Goal: Check status

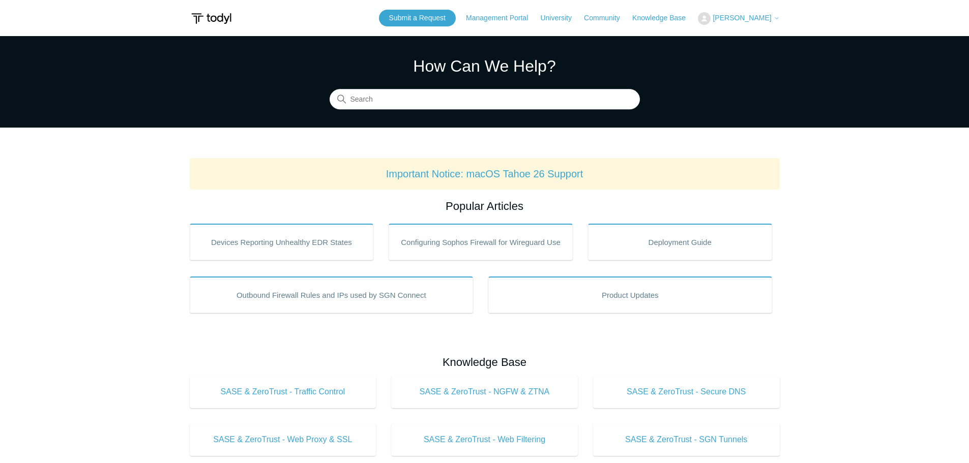
click at [769, 10] on div "Submit a Request Management Portal University Community Knowledge Base [PERSON_…" at bounding box center [579, 18] width 401 height 17
click at [765, 17] on span "[PERSON_NAME]" at bounding box center [742, 18] width 59 height 8
click at [756, 45] on link "My Support Requests" at bounding box center [748, 40] width 99 height 18
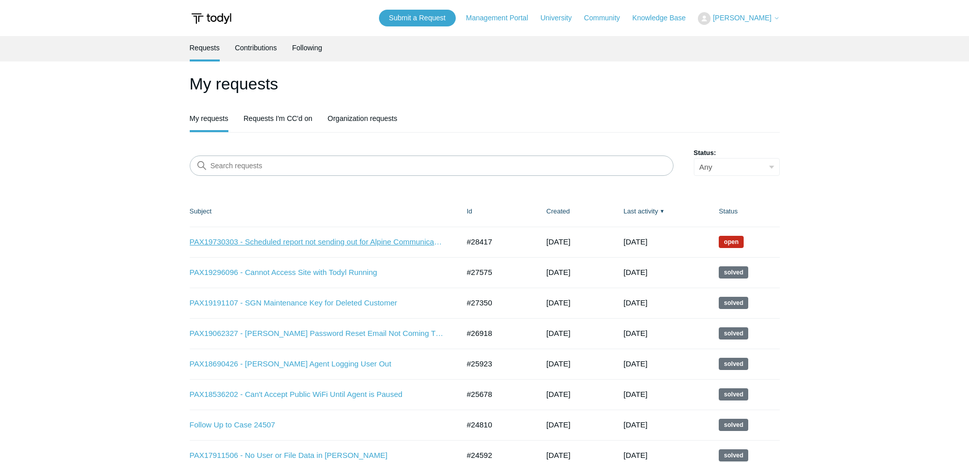
click at [295, 244] on link "PAX19730303 - Scheduled report not sending out for Alpine Communications - SOC" at bounding box center [317, 243] width 254 height 12
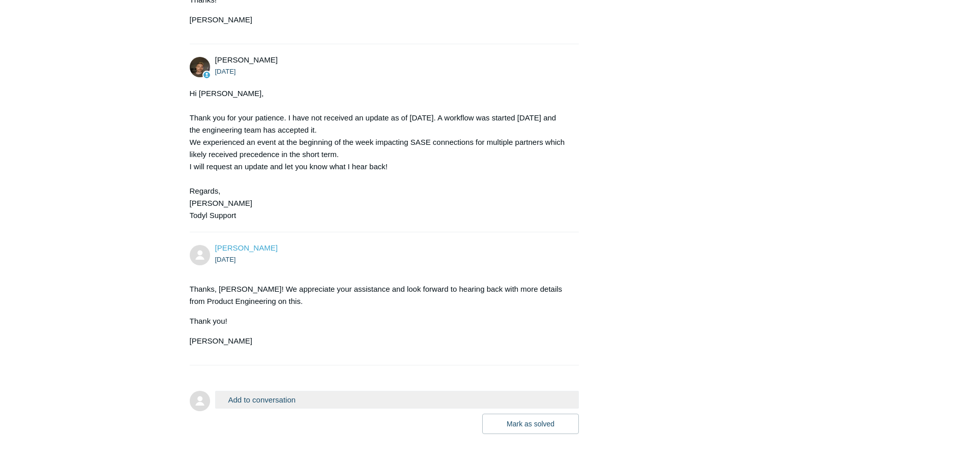
scroll to position [1046, 0]
